Goal: Information Seeking & Learning: Learn about a topic

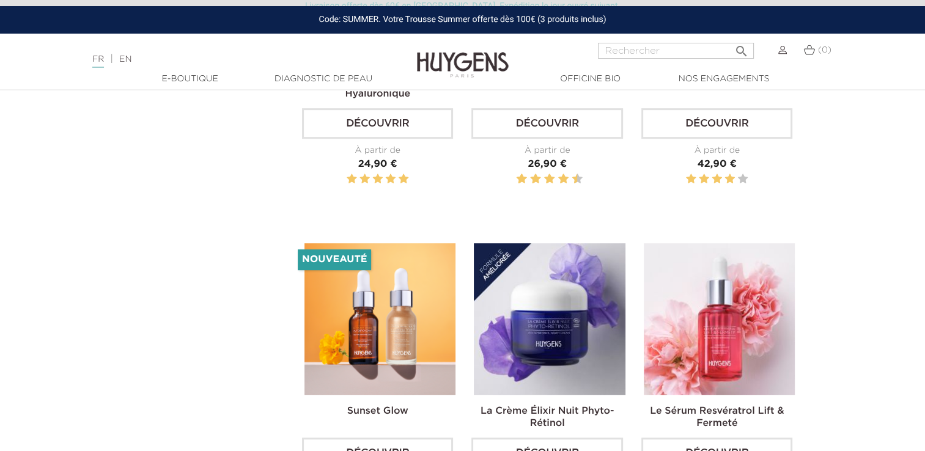
scroll to position [587, 0]
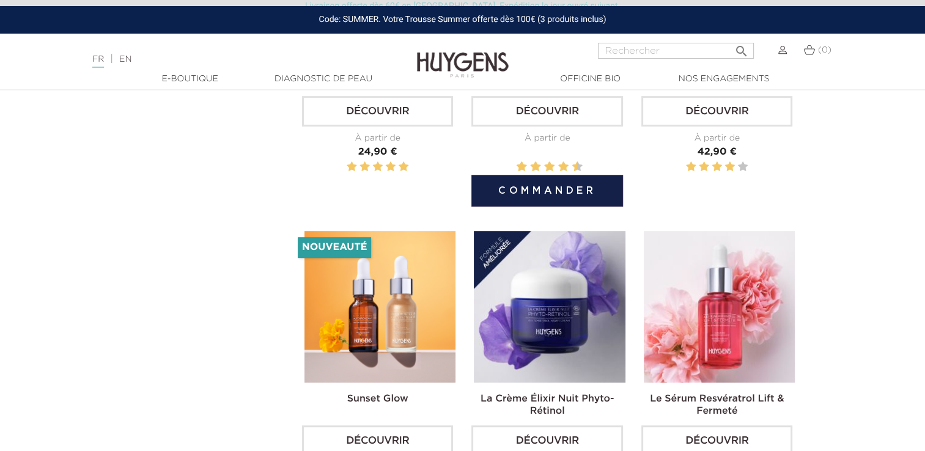
click at [565, 116] on link "Découvrir" at bounding box center [546, 111] width 151 height 31
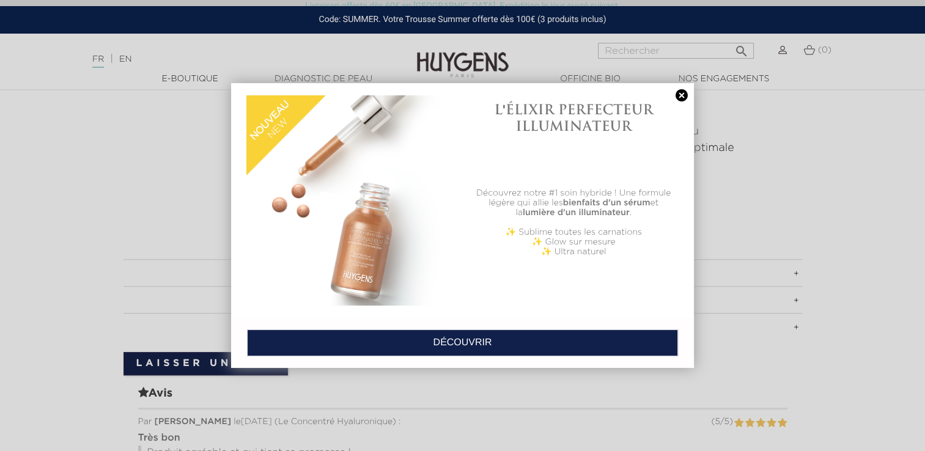
scroll to position [782, 0]
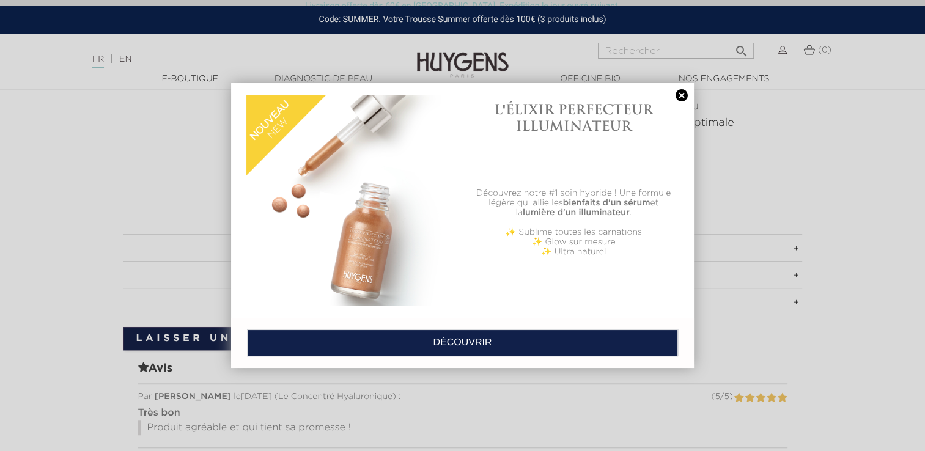
click at [682, 99] on link at bounding box center [681, 95] width 17 height 13
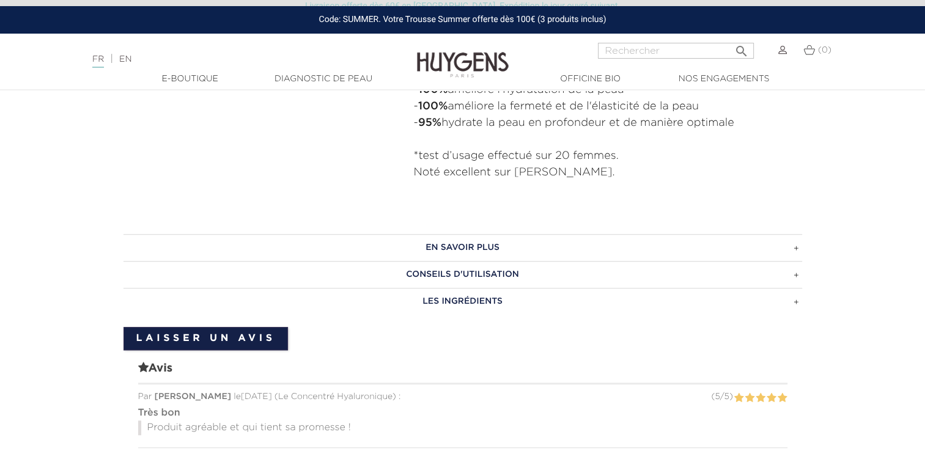
click at [792, 276] on h3 "CONSEILS D'UTILISATION" at bounding box center [462, 274] width 679 height 27
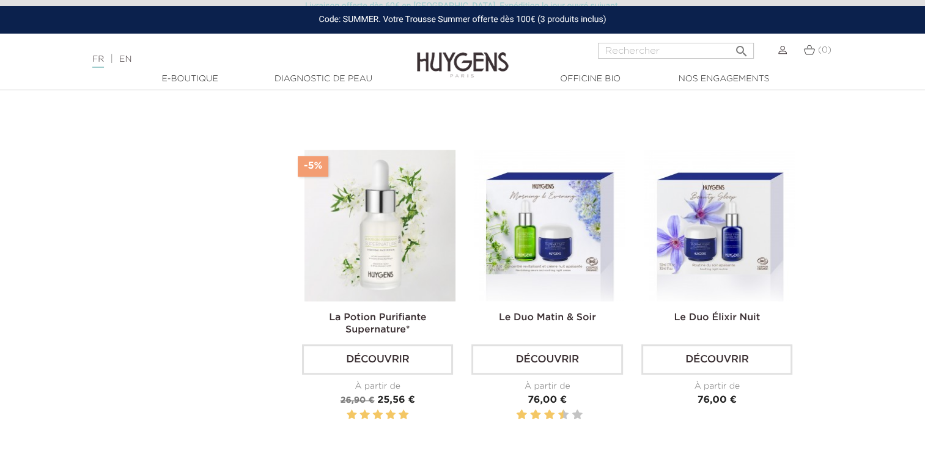
scroll to position [1328, 0]
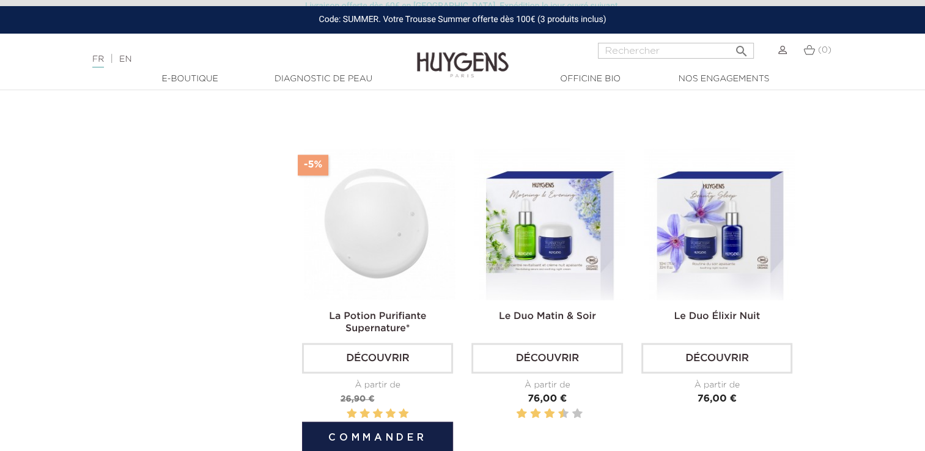
click at [413, 351] on link "Découvrir" at bounding box center [377, 358] width 151 height 31
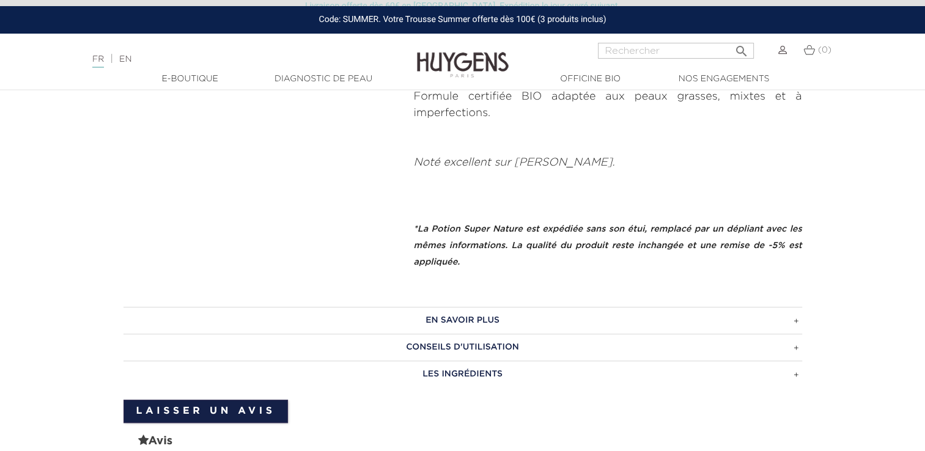
scroll to position [611, 0]
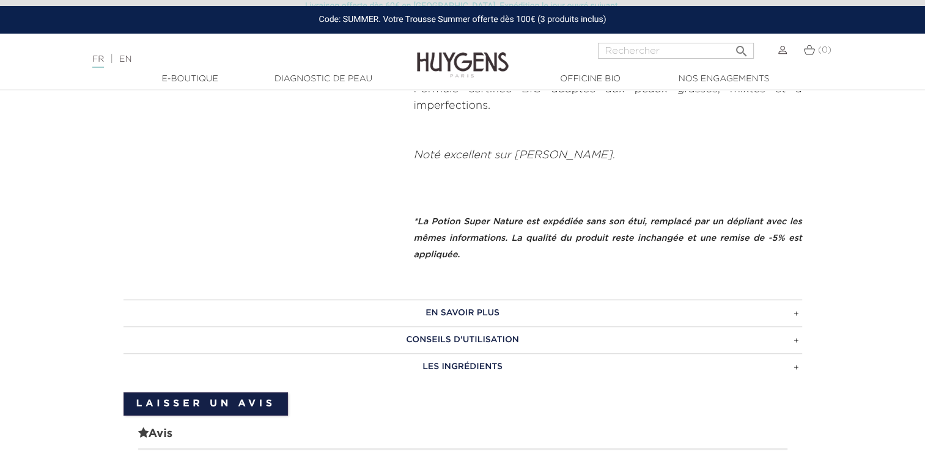
click at [795, 342] on h3 "CONSEILS D'UTILISATION" at bounding box center [462, 339] width 679 height 27
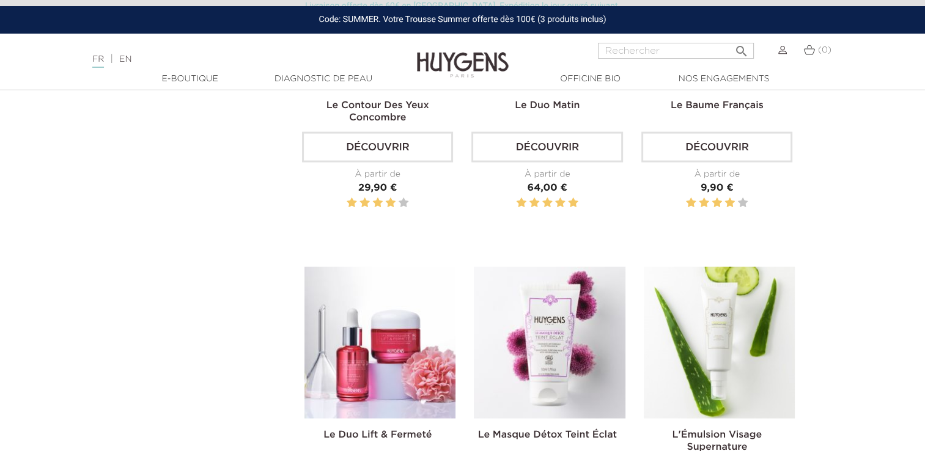
scroll to position [2132, 0]
